Goal: Task Accomplishment & Management: Manage account settings

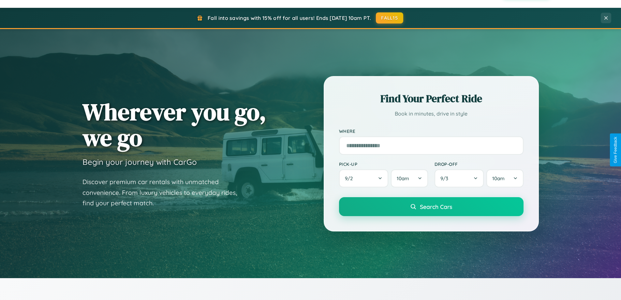
scroll to position [449, 0]
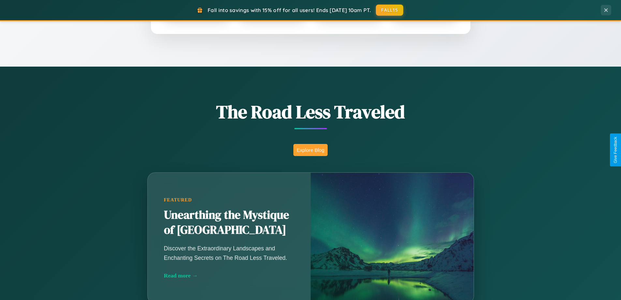
click at [310, 150] on button "Explore Blog" at bounding box center [310, 150] width 34 height 12
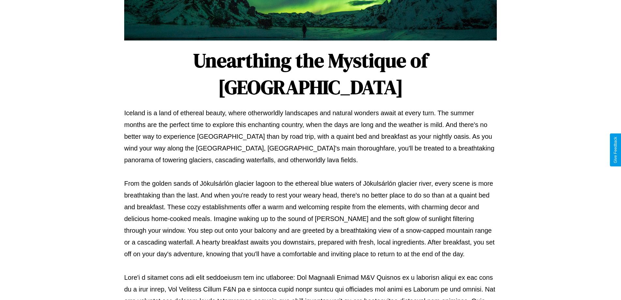
scroll to position [211, 0]
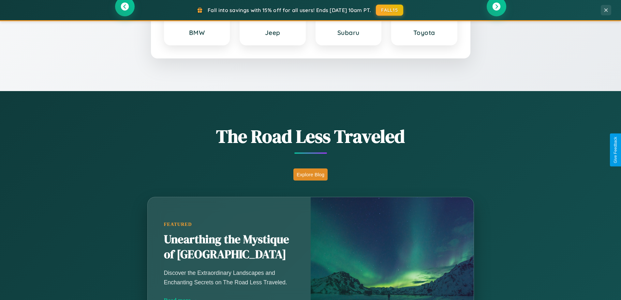
scroll to position [281, 0]
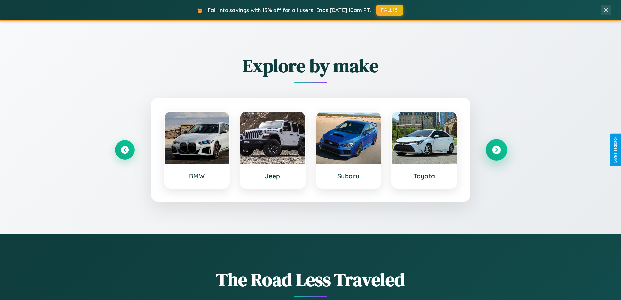
click at [496, 150] on icon at bounding box center [496, 149] width 9 height 9
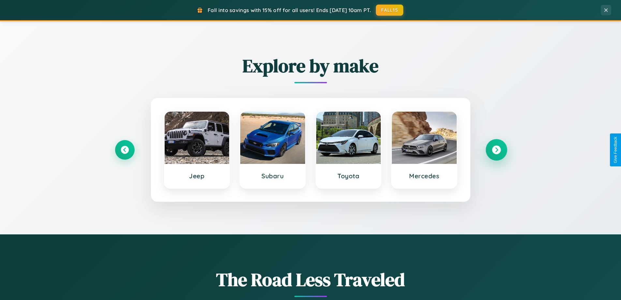
click at [496, 150] on icon at bounding box center [496, 149] width 9 height 9
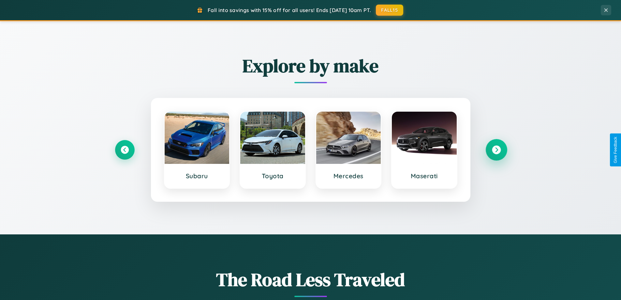
click at [496, 150] on icon at bounding box center [496, 149] width 9 height 9
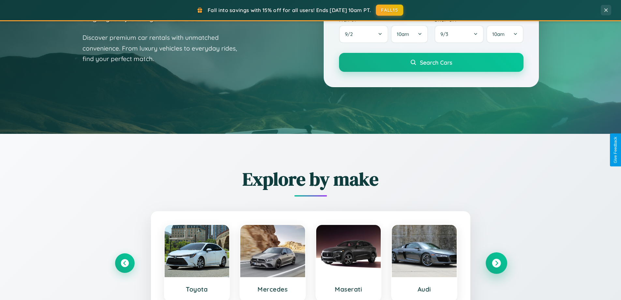
scroll to position [0, 0]
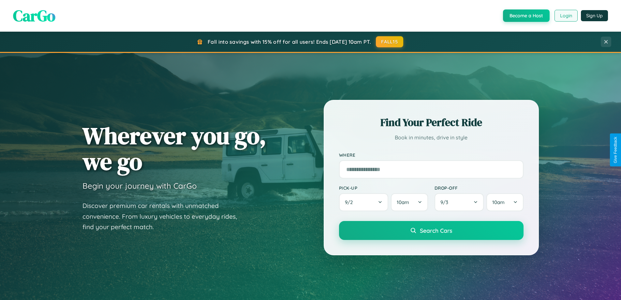
click at [566, 16] on button "Login" at bounding box center [566, 16] width 23 height 12
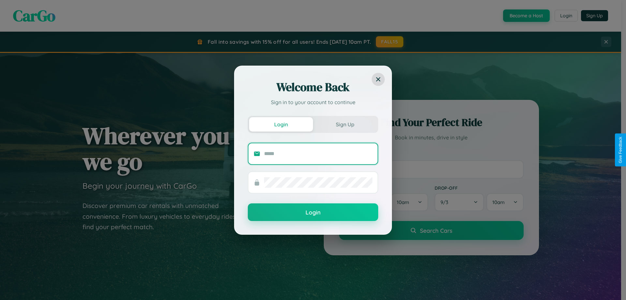
click at [318, 153] on input "text" at bounding box center [318, 153] width 108 height 10
type input "**********"
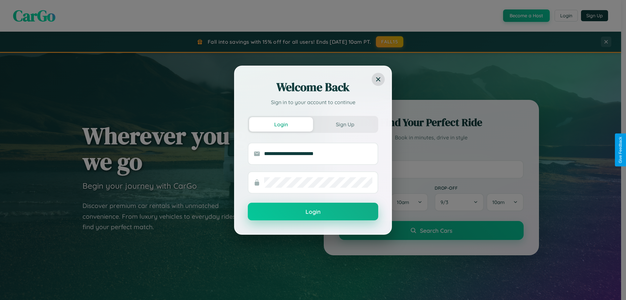
click at [313, 211] on button "Login" at bounding box center [313, 211] width 130 height 18
